Goal: Find specific page/section: Find specific page/section

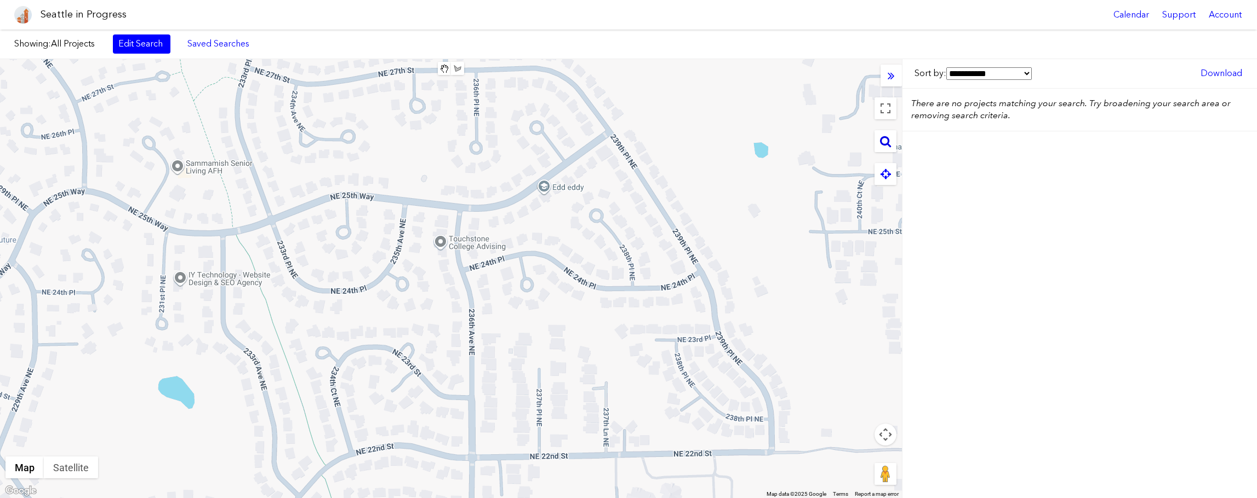
click at [884, 146] on icon at bounding box center [885, 141] width 11 height 12
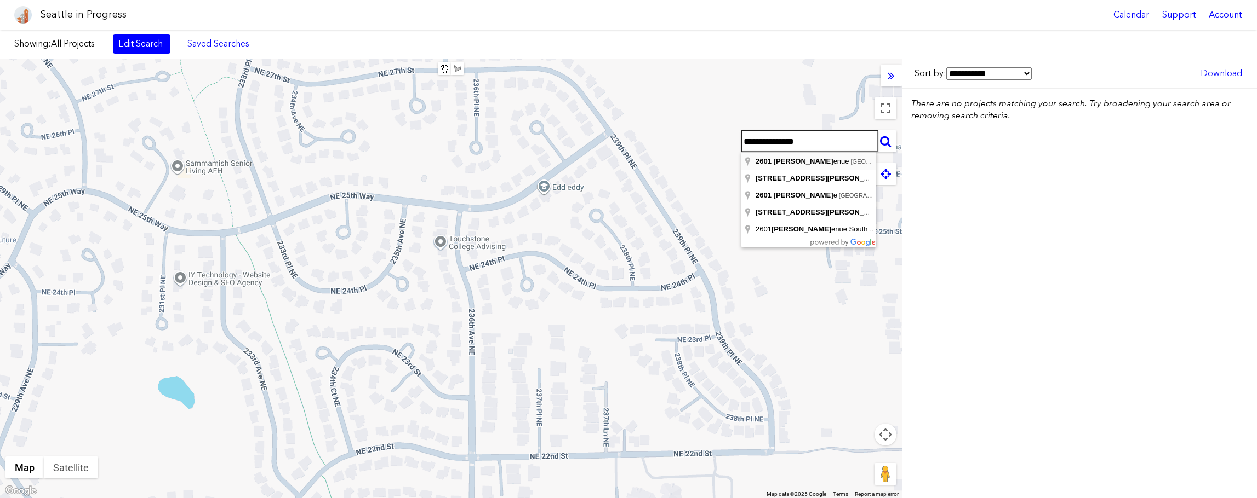
type input "**********"
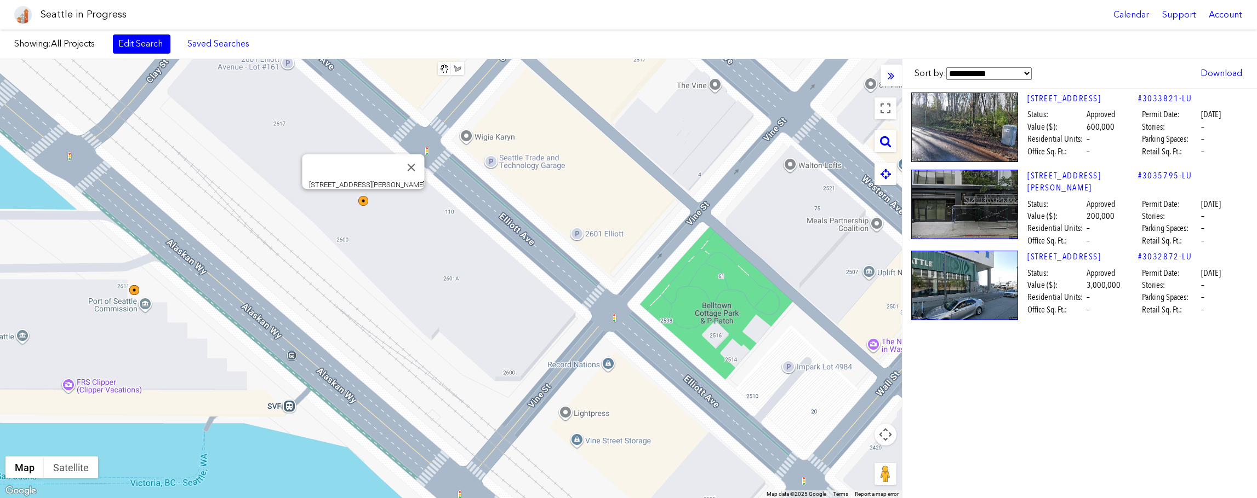
click at [365, 201] on img at bounding box center [363, 201] width 10 height 10
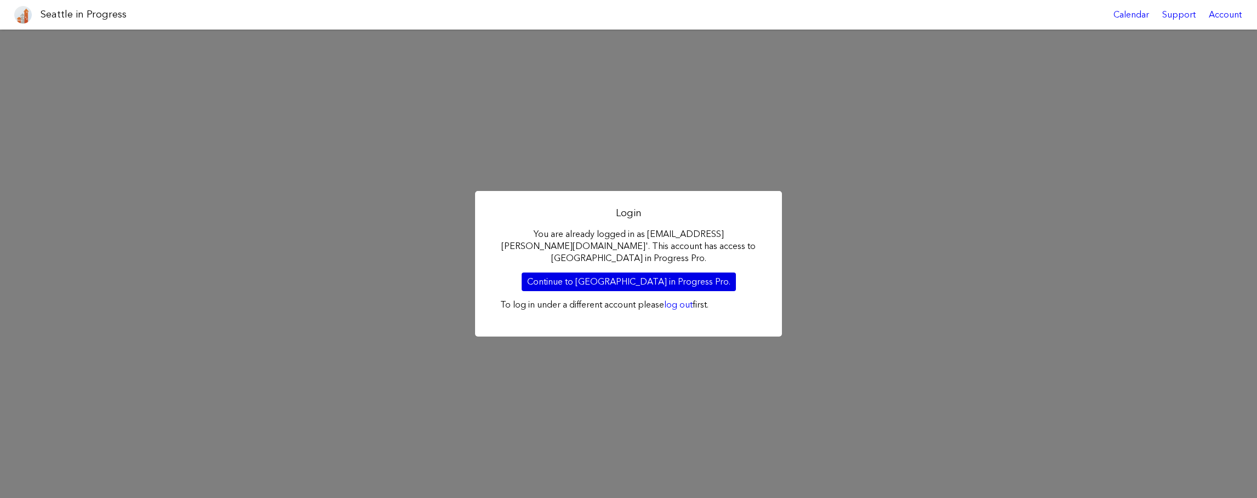
click at [634, 277] on link "Continue to [GEOGRAPHIC_DATA] in Progress Pro." at bounding box center [628, 282] width 214 height 19
